Goal: Obtain resource: Download file/media

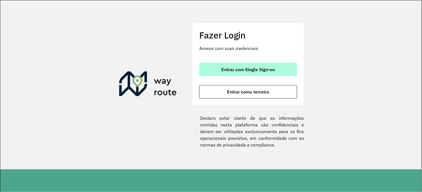
click at [241, 73] on button "Entrar com Single Sign-on" at bounding box center [248, 69] width 98 height 13
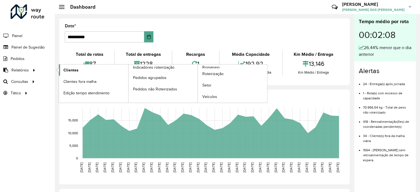
click at [70, 70] on span "Clientes" at bounding box center [70, 70] width 15 height 6
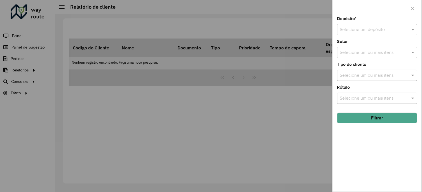
click at [349, 32] on input "text" at bounding box center [371, 30] width 63 height 7
click at [348, 40] on ng-dropdown-panel "CDL Salto" at bounding box center [377, 46] width 80 height 16
click at [348, 42] on div "CDL Salto" at bounding box center [377, 46] width 79 height 10
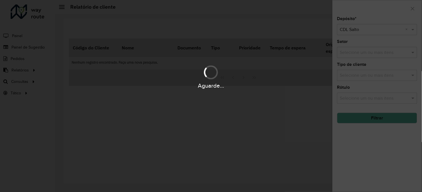
click at [365, 120] on div "Aguarde..." at bounding box center [211, 96] width 422 height 192
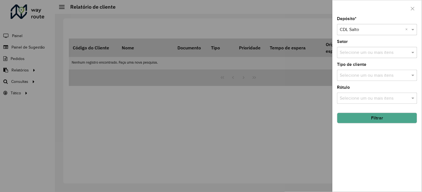
click at [362, 123] on button "Filtrar" at bounding box center [377, 118] width 80 height 11
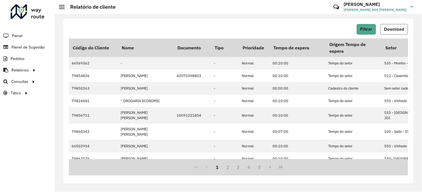
click at [385, 33] on button "Download" at bounding box center [393, 29] width 27 height 11
click at [403, 29] on span "Download" at bounding box center [394, 29] width 20 height 5
drag, startPoint x: 133, startPoint y: 29, endPoint x: 124, endPoint y: 18, distance: 13.3
click at [133, 29] on div "Filtrar Download" at bounding box center [238, 29] width 339 height 11
